Goal: Task Accomplishment & Management: Use online tool/utility

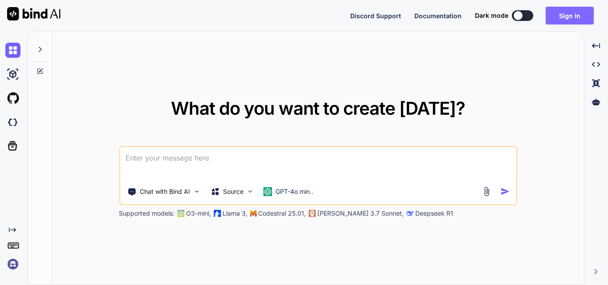
click at [565, 15] on button "Sign in" at bounding box center [569, 16] width 48 height 18
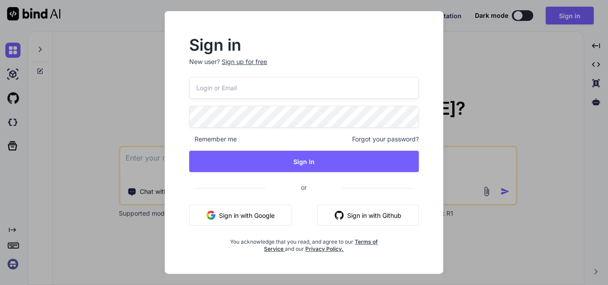
click at [270, 94] on input "email" at bounding box center [304, 88] width 230 height 22
type input "[EMAIL_ADDRESS][DOMAIN_NAME]"
drag, startPoint x: 257, startPoint y: 89, endPoint x: 91, endPoint y: 92, distance: 166.4
click at [91, 92] on div "Sign in New user? Sign up for free [EMAIL_ADDRESS][DOMAIN_NAME] Remember me For…" at bounding box center [304, 142] width 608 height 285
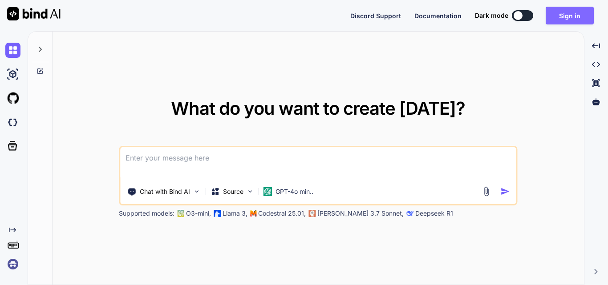
click at [570, 15] on button "Sign in" at bounding box center [569, 16] width 48 height 18
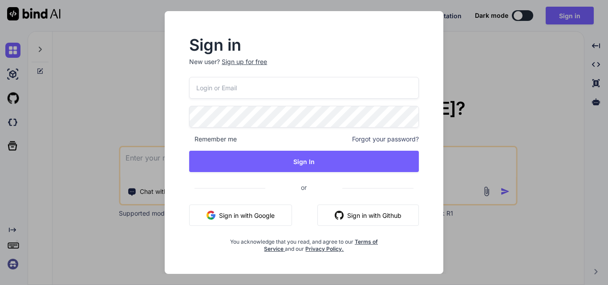
click at [237, 89] on input "email" at bounding box center [304, 88] width 230 height 22
paste input "<div class="col-md-12 hide" id="notifyApproved"> <div class="notification-list …"
type input "<div class="col-md-12 hide" id="notifyApproved"> <div class="notification-list …"
type input "[EMAIL_ADDRESS][DOMAIN_NAME]"
drag, startPoint x: 261, startPoint y: 89, endPoint x: 113, endPoint y: 89, distance: 147.7
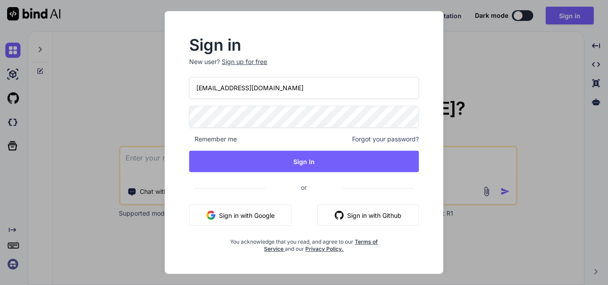
click at [113, 89] on div "Sign in New user? Sign up for free [EMAIL_ADDRESS][DOMAIN_NAME] Remember me For…" at bounding box center [304, 142] width 608 height 285
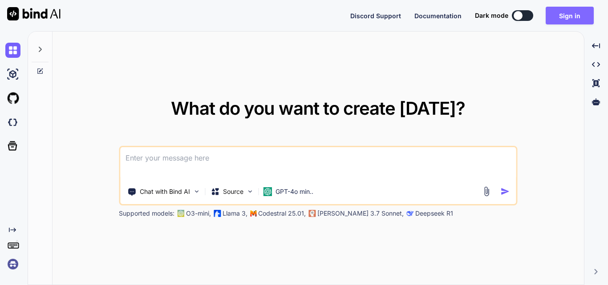
click at [560, 16] on button "Sign in" at bounding box center [569, 16] width 48 height 18
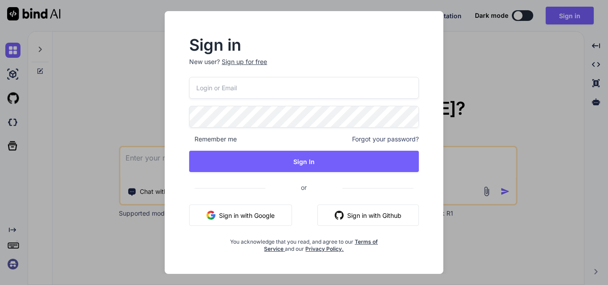
click at [222, 92] on input "email" at bounding box center [304, 88] width 230 height 22
type input "[EMAIL_ADDRESS][DOMAIN_NAME]"
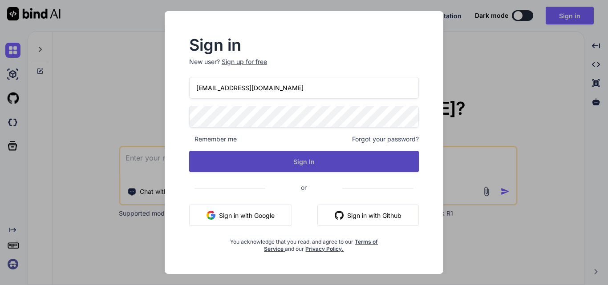
click at [227, 160] on button "Sign In" at bounding box center [304, 161] width 230 height 21
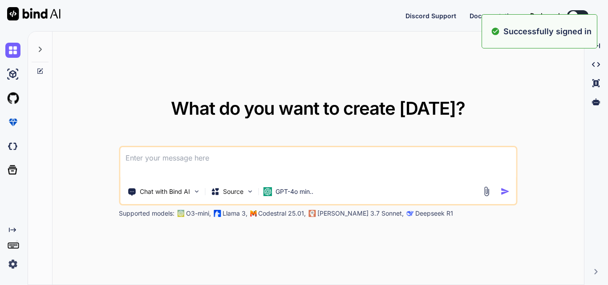
click at [510, 89] on div "What do you want to create [DATE]? Chat with Bind AI Source GPT-4o min.. Suppor…" at bounding box center [317, 159] width 531 height 254
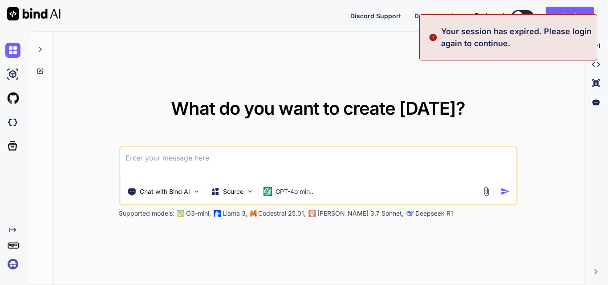
click at [547, 69] on div "What do you want to create [DATE]? Chat with Bind AI Source GPT-4o min.. Suppor…" at bounding box center [317, 159] width 531 height 254
click at [580, 11] on button "Sign in" at bounding box center [569, 16] width 48 height 18
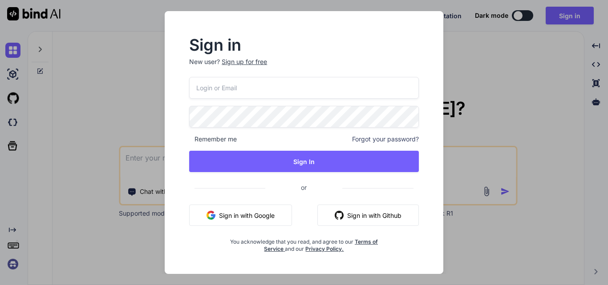
click at [270, 81] on input "email" at bounding box center [304, 88] width 230 height 22
paste input "[EMAIL_ADDRESS][DOMAIN_NAME]"
type input "[EMAIL_ADDRESS][DOMAIN_NAME]"
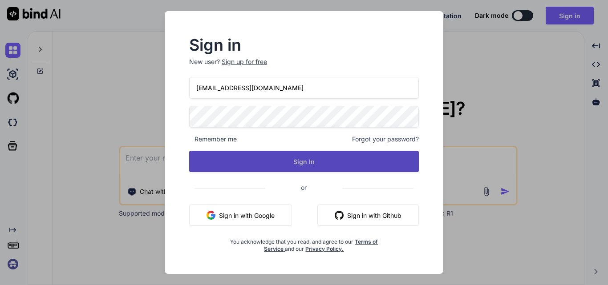
click at [267, 162] on button "Sign In" at bounding box center [304, 161] width 230 height 21
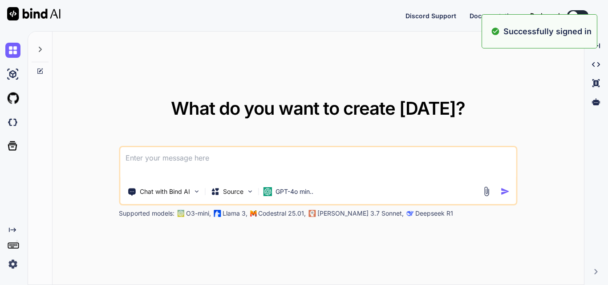
click at [513, 63] on div "What do you want to create [DATE]? Chat with Bind AI Source GPT-4o min.. Suppor…" at bounding box center [317, 159] width 531 height 254
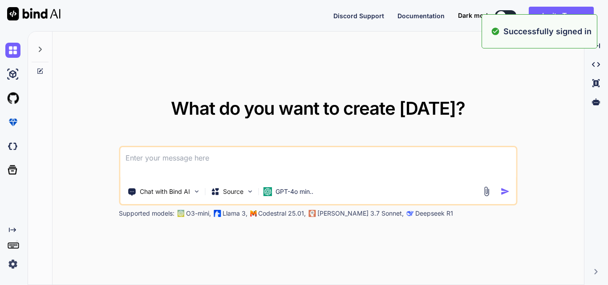
click at [219, 158] on textarea at bounding box center [318, 163] width 396 height 33
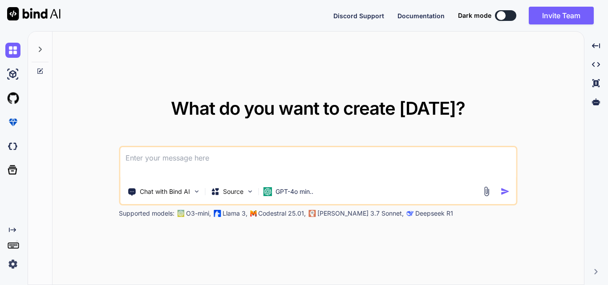
paste textarea "<div class="col-md-12 hide" id="notifyApproved"> <div class="notification-list …"
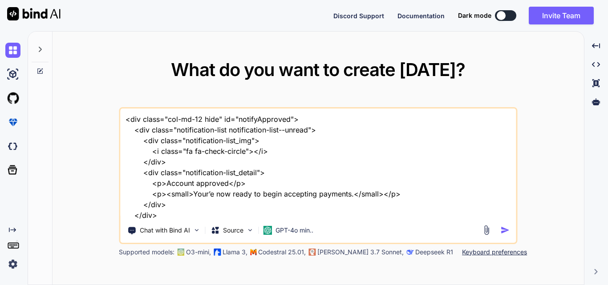
drag, startPoint x: 149, startPoint y: 206, endPoint x: 126, endPoint y: 115, distance: 93.7
click at [126, 115] on textarea "<div class="col-md-12 hide" id="notifyApproved"> <div class="notification-list …" at bounding box center [318, 164] width 396 height 110
paste textarea "modal right fade notfication_modal" data-backdrop="false" id="notification_popu…"
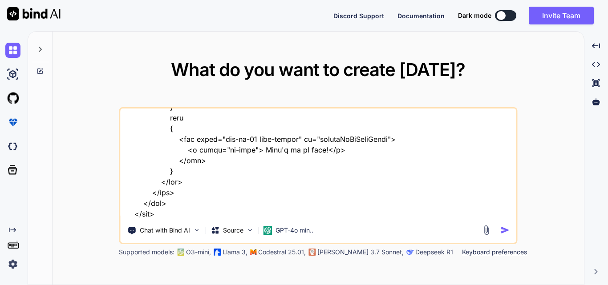
scroll to position [653, 0]
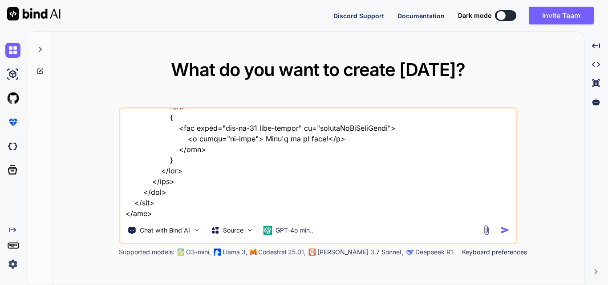
click at [474, 214] on textarea at bounding box center [318, 164] width 396 height 110
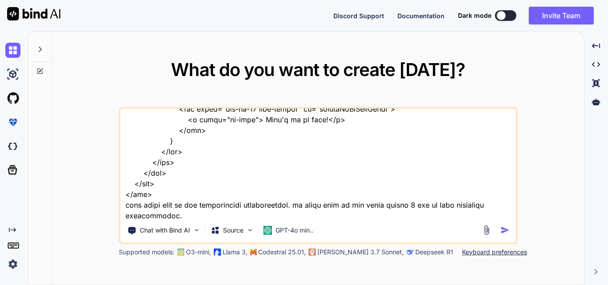
scroll to position [674, 0]
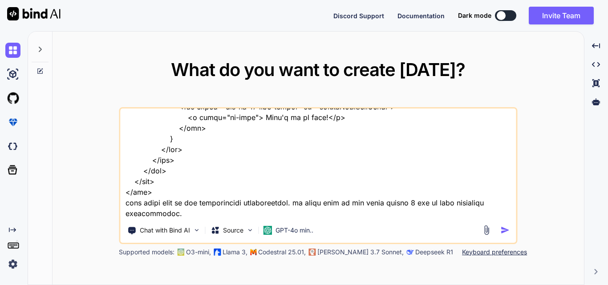
click at [275, 214] on textarea at bounding box center [318, 164] width 396 height 110
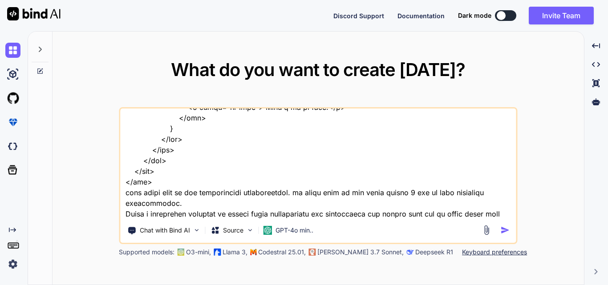
type textarea "<div class="modal right fade notfication_modal" data-backdrop="false" id="notif…"
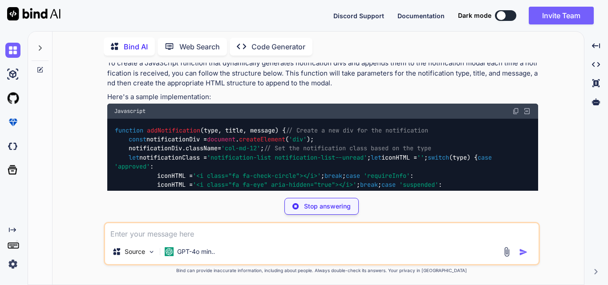
scroll to position [369, 0]
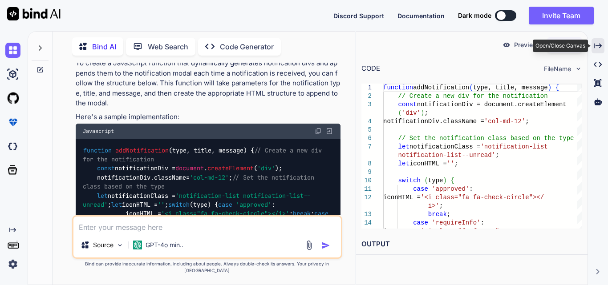
click at [598, 44] on icon "Created with Pixso." at bounding box center [597, 46] width 8 height 8
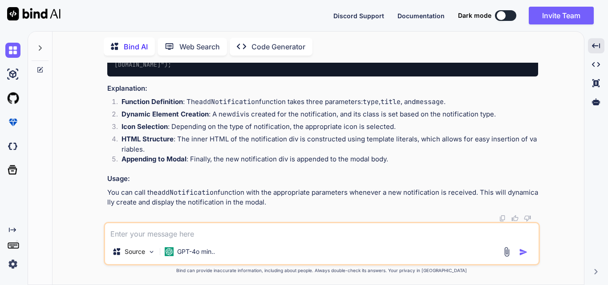
scroll to position [705, 0]
drag, startPoint x: 115, startPoint y: 153, endPoint x: 528, endPoint y: 151, distance: 413.3
copy code "function addNotification ( type, title, message ) { // Create a new div for the…"
